Goal: Communication & Community: Answer question/provide support

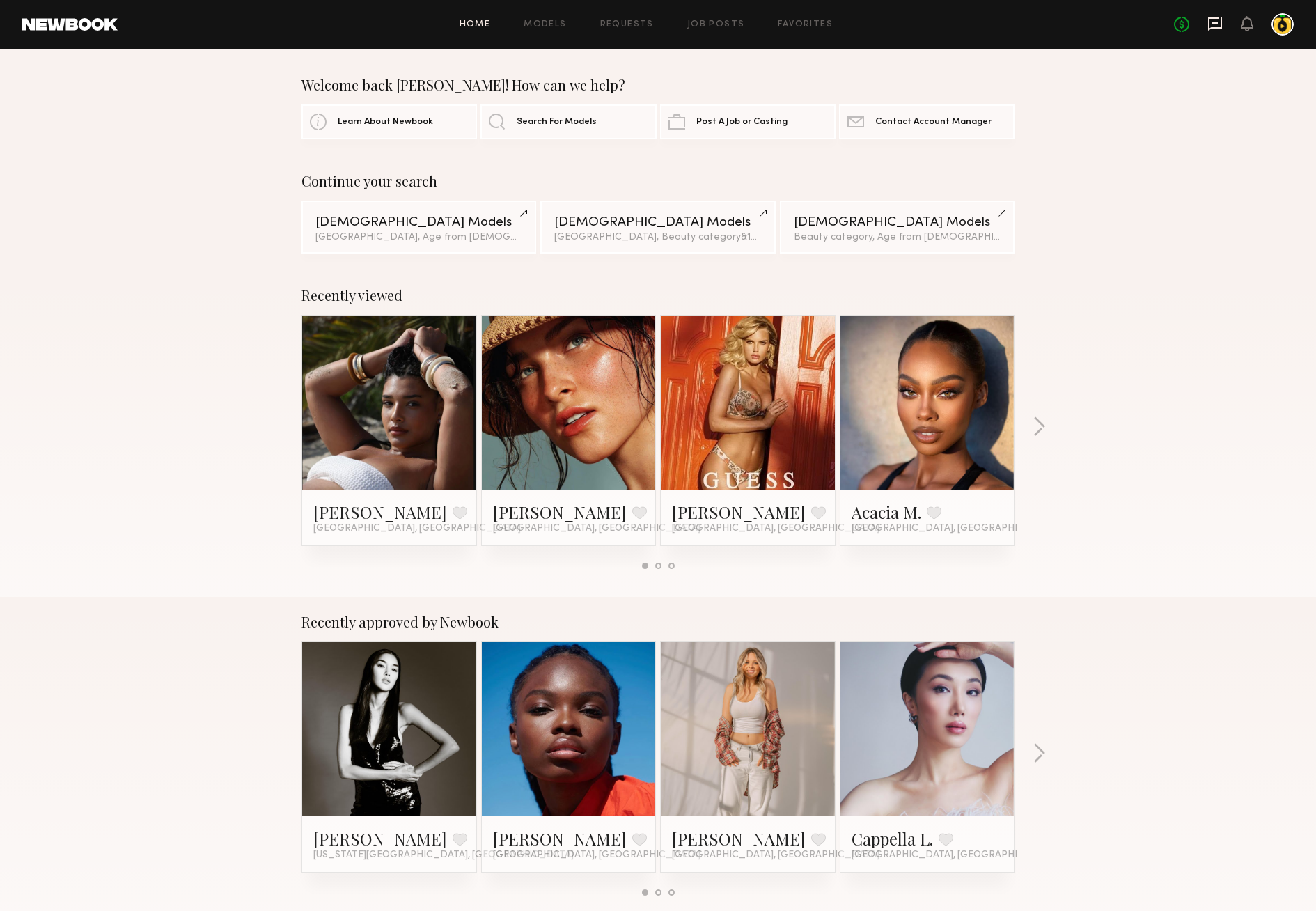
click at [1213, 17] on icon at bounding box center [1215, 23] width 16 height 16
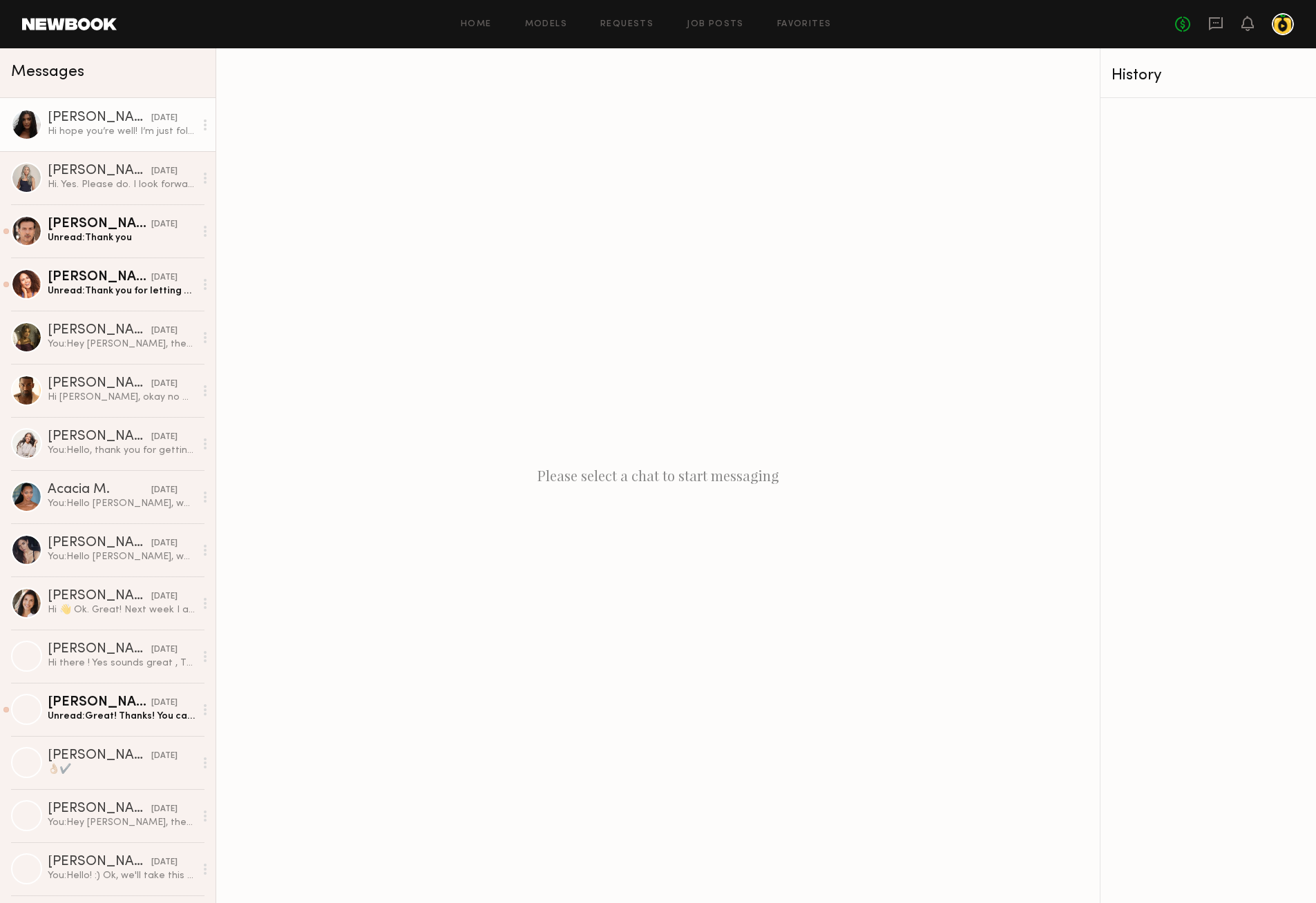
click at [89, 125] on div "Hi hope you’re well! I’m just following up on this date!" at bounding box center [121, 131] width 147 height 13
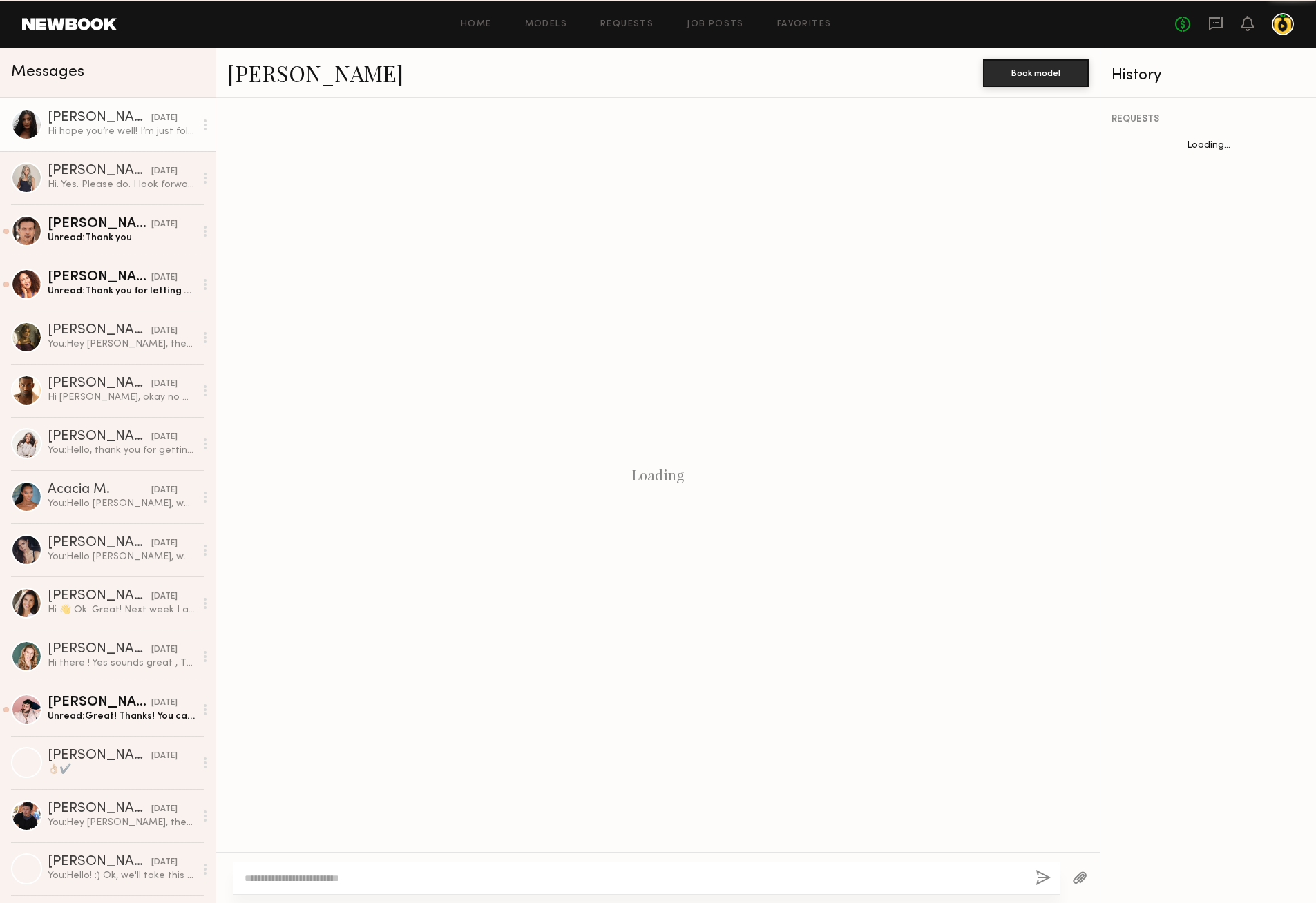
scroll to position [1131, 0]
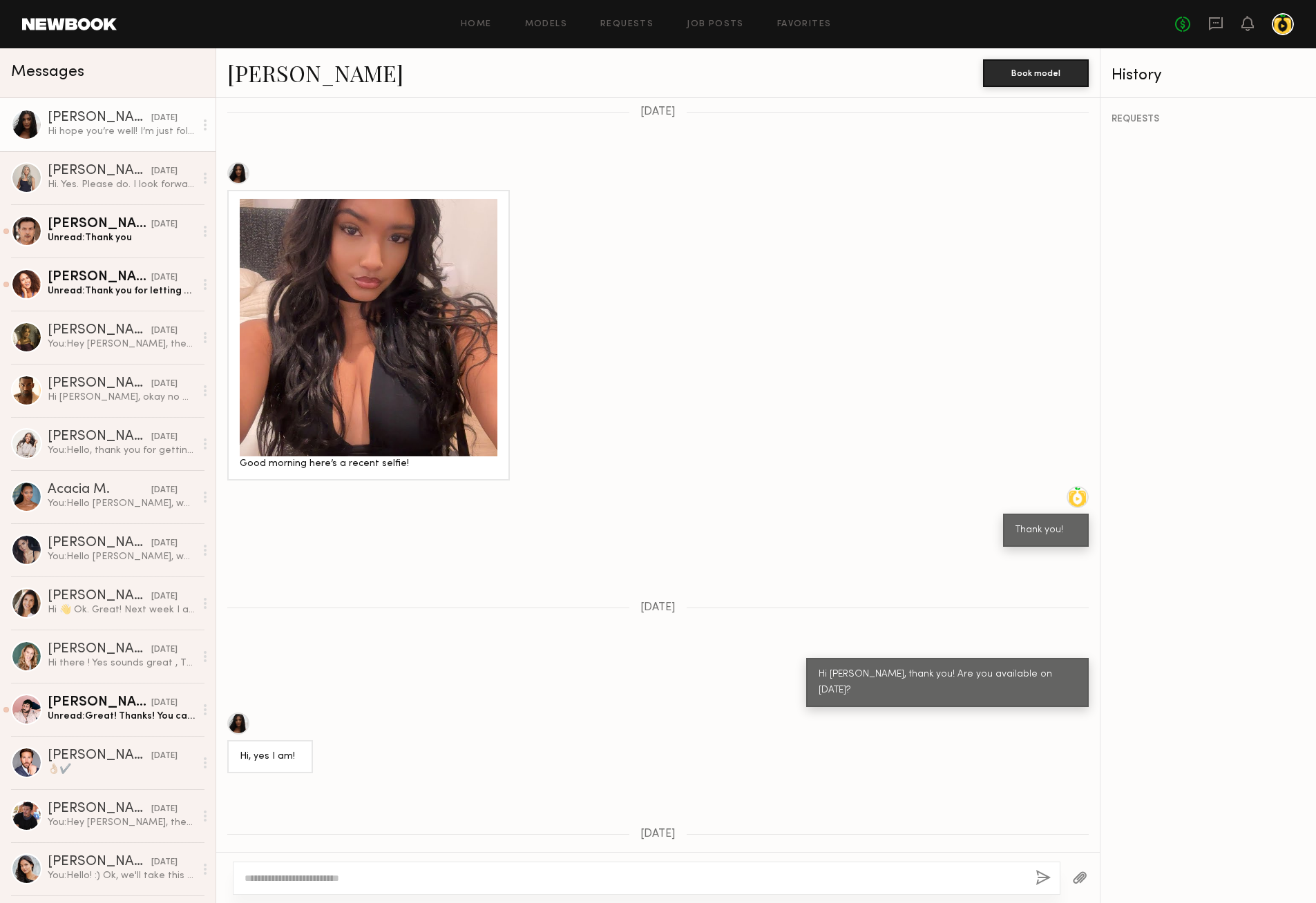
click at [427, 878] on textarea at bounding box center [634, 878] width 779 height 14
type textarea "**********"
click at [1048, 883] on button "button" at bounding box center [1042, 878] width 16 height 17
